Goal: Task Accomplishment & Management: Manage account settings

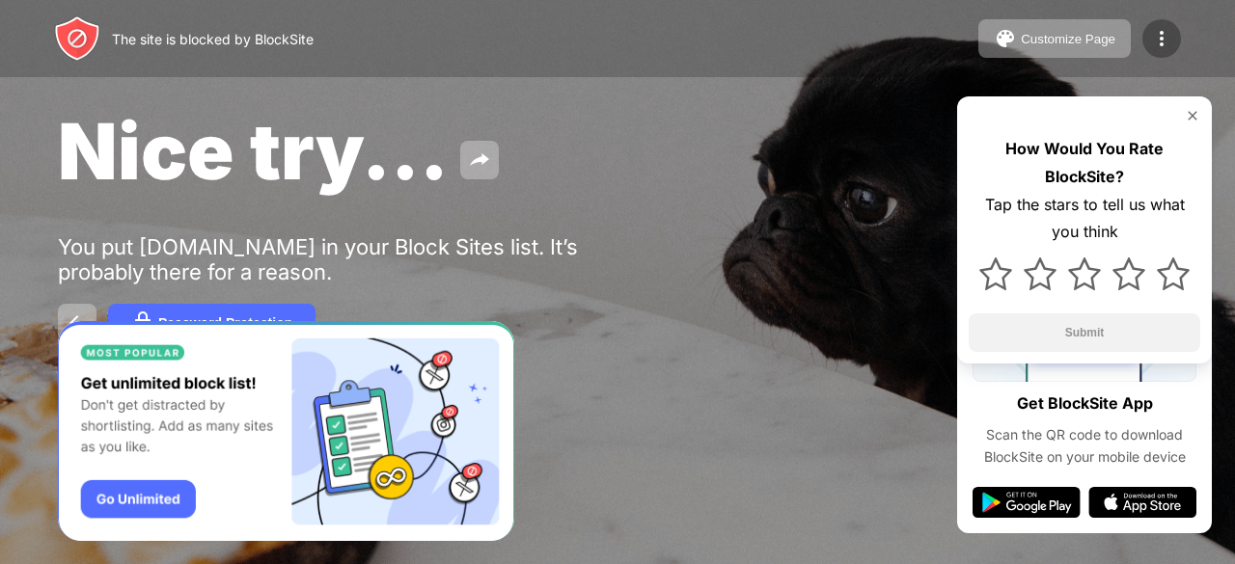
click at [1163, 34] on img at bounding box center [1161, 38] width 23 height 23
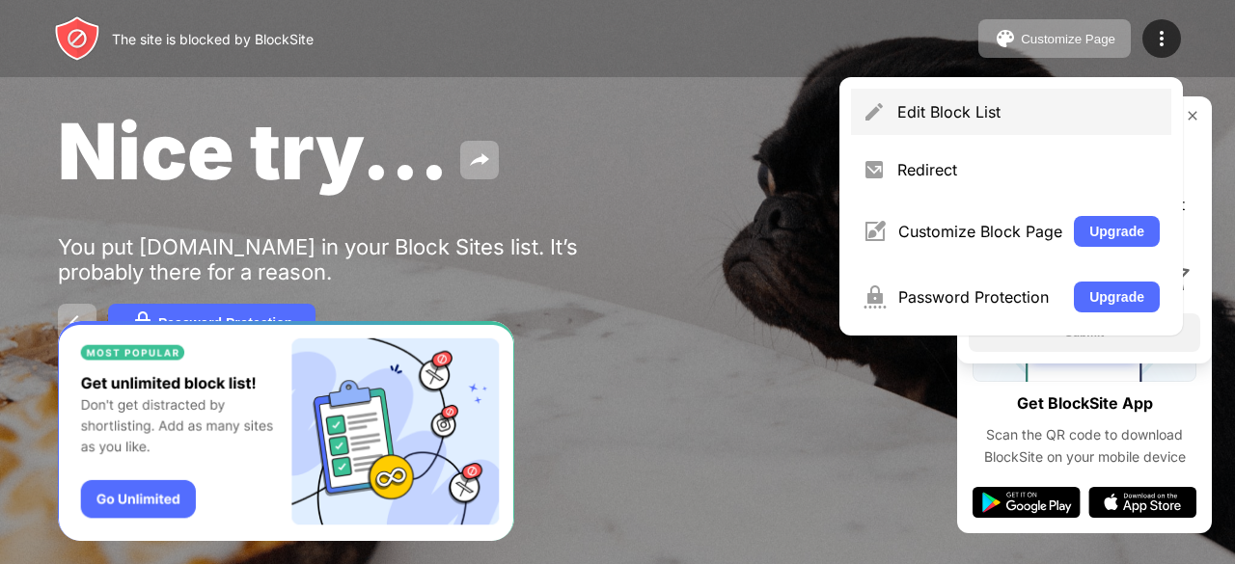
click at [1045, 94] on div "Edit Block List" at bounding box center [1011, 112] width 320 height 46
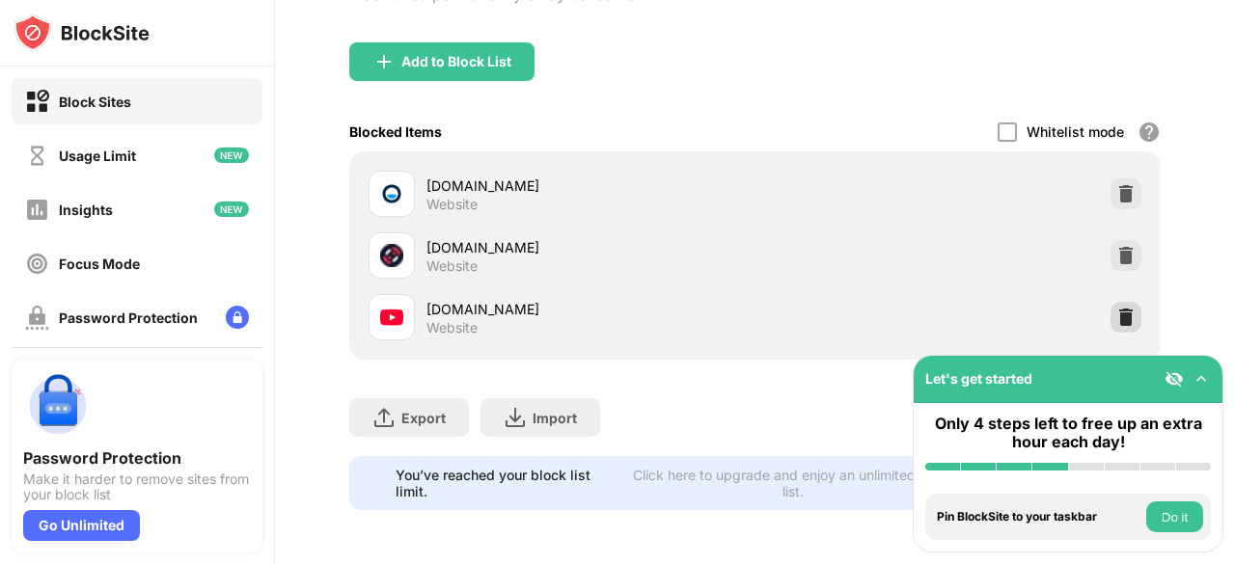
click at [1116, 312] on img at bounding box center [1125, 317] width 19 height 19
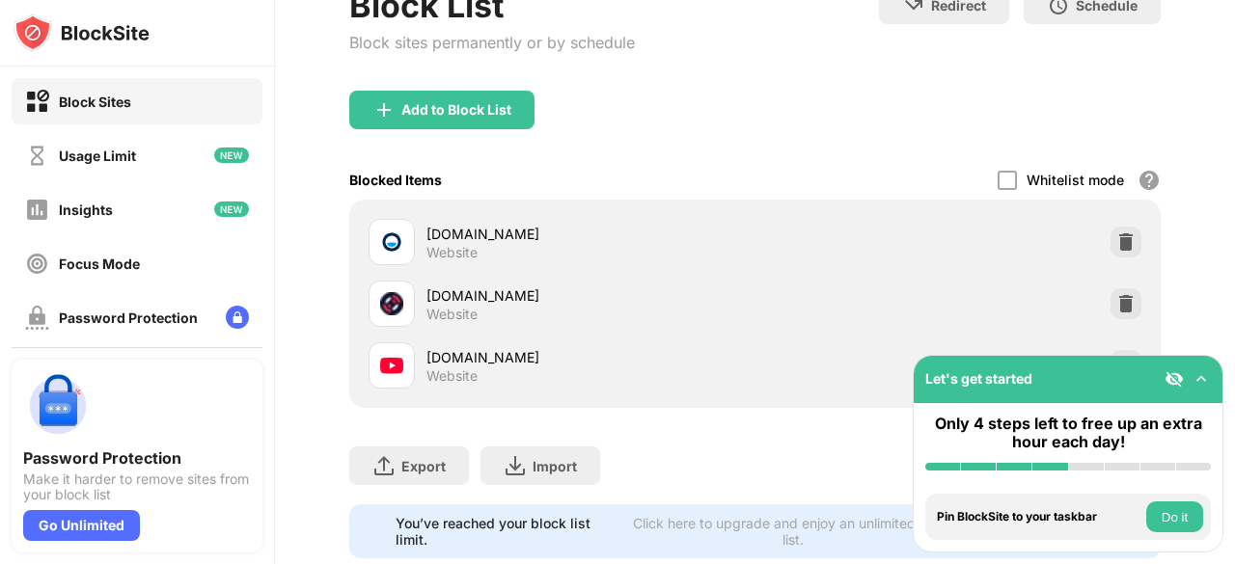
scroll to position [197, 0]
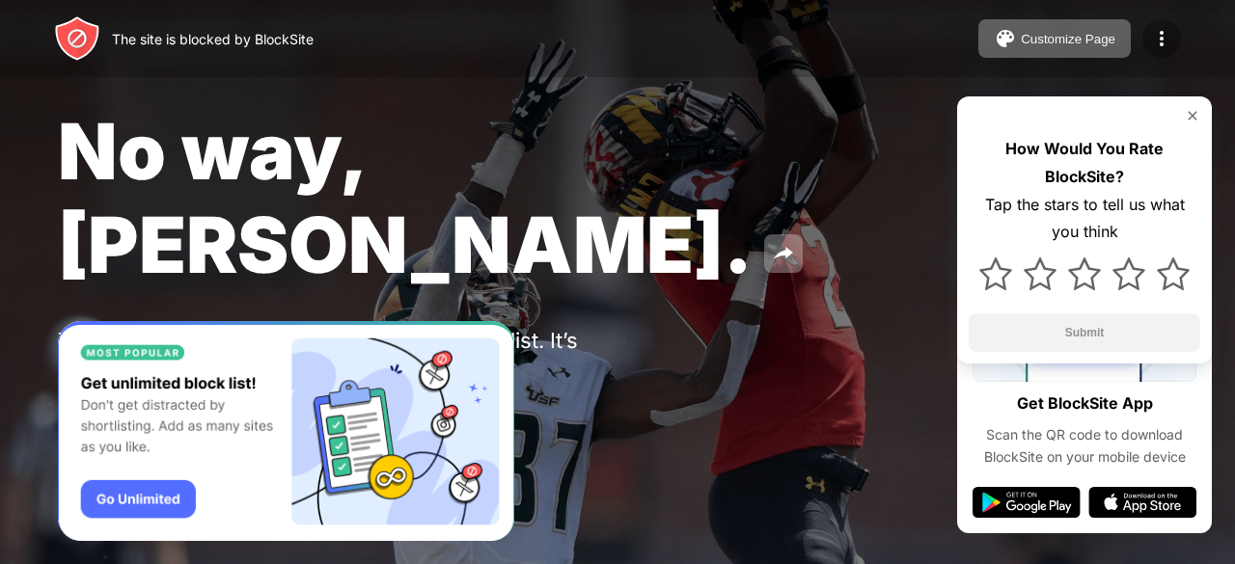
click at [1177, 37] on div at bounding box center [1161, 38] width 39 height 39
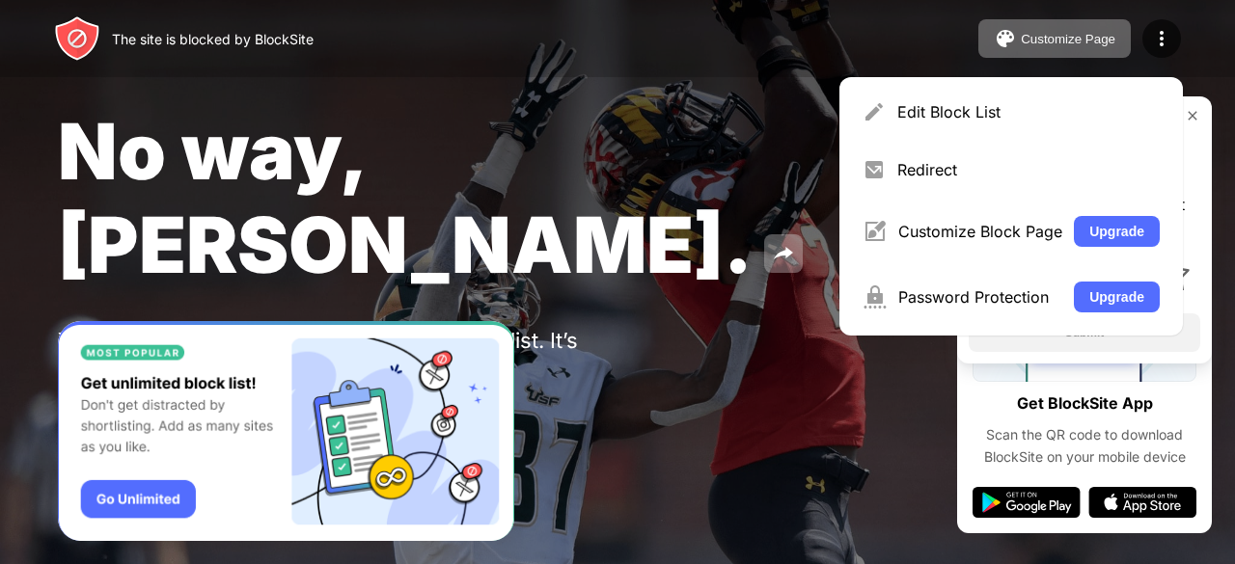
click at [1063, 109] on div "Edit Block List" at bounding box center [1028, 111] width 262 height 19
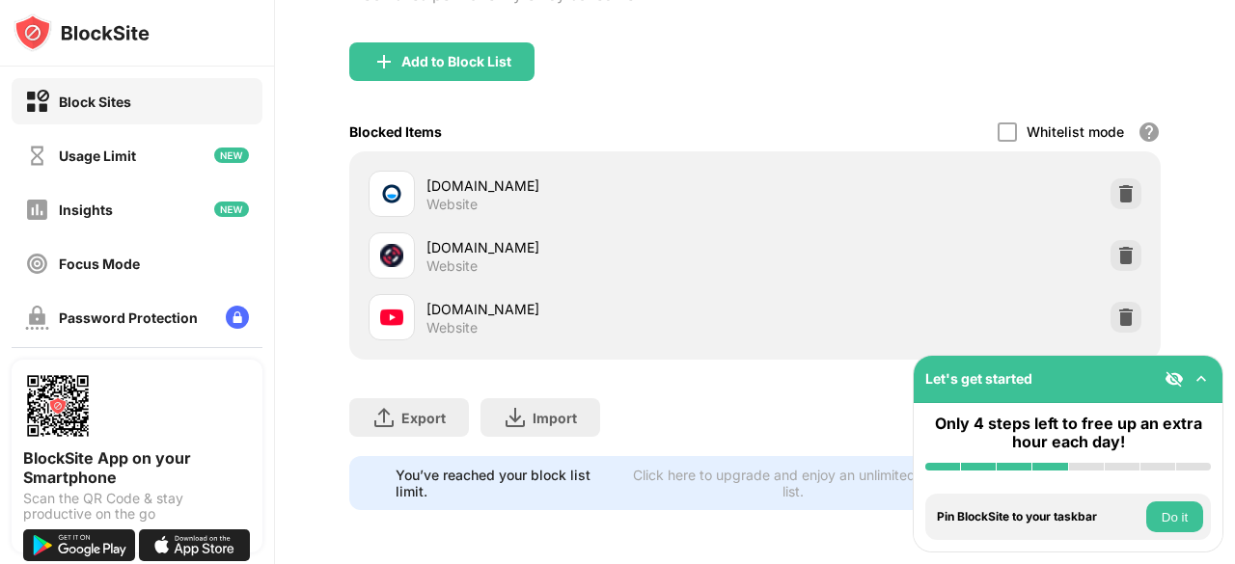
click at [1113, 319] on div "youtube.com Website" at bounding box center [755, 317] width 788 height 62
click at [1110, 304] on div at bounding box center [1125, 317] width 31 height 31
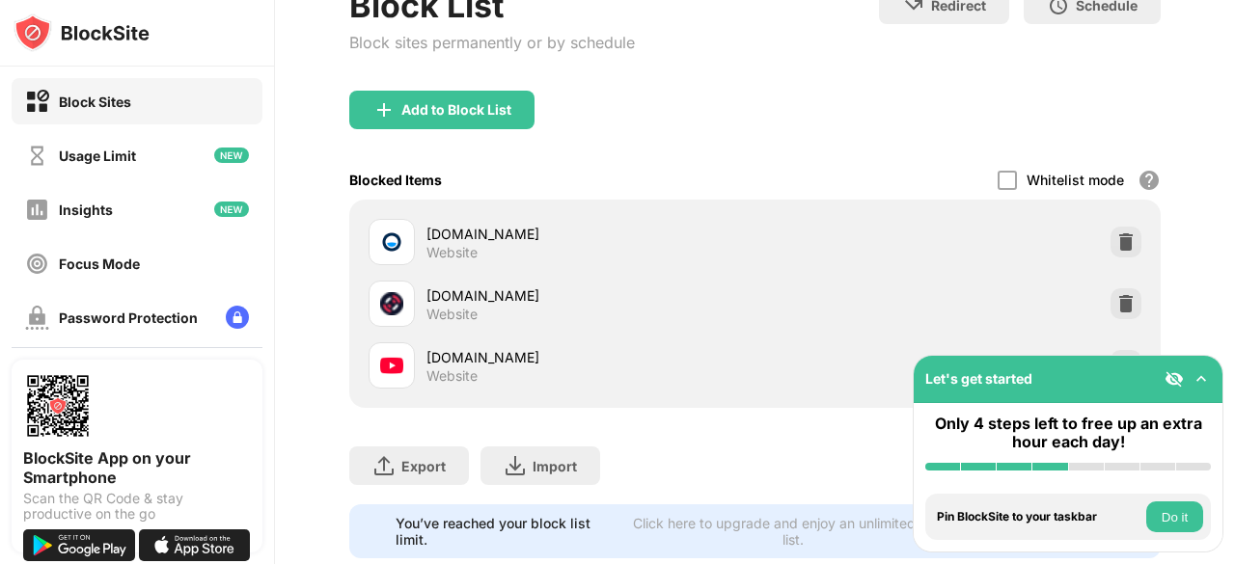
scroll to position [197, 0]
